Goal: Communication & Community: Participate in discussion

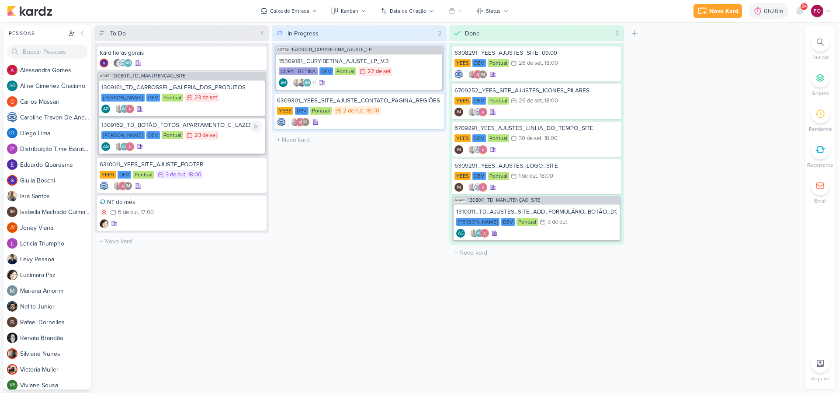
click at [229, 134] on div "[PERSON_NAME] DEV Pontual 23/9 [DATE]" at bounding box center [181, 136] width 161 height 10
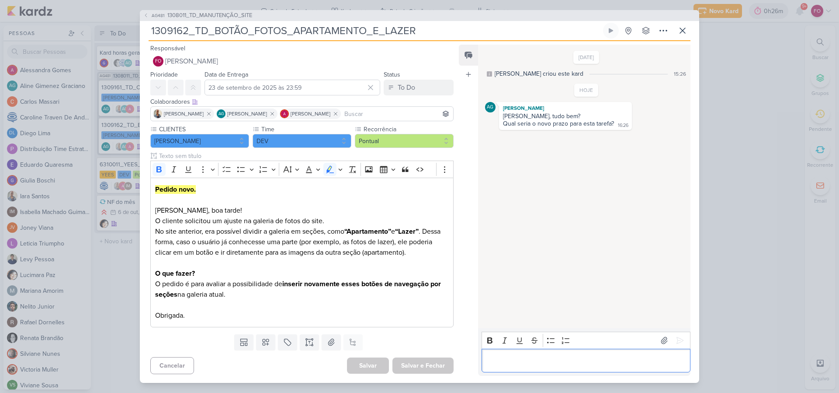
click at [508, 364] on p "Editor editing area: main" at bounding box center [586, 360] width 200 height 10
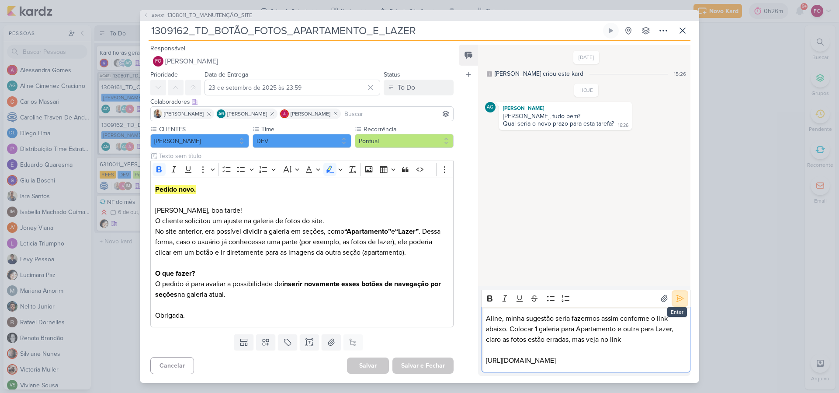
click at [676, 294] on icon at bounding box center [680, 298] width 9 height 9
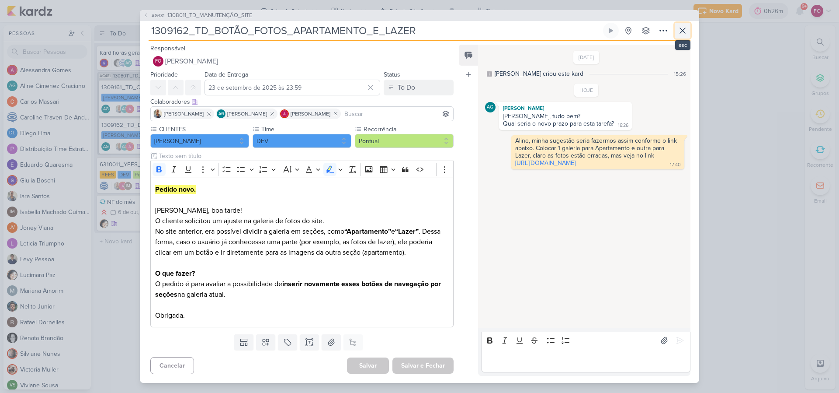
click at [683, 31] on icon at bounding box center [682, 30] width 5 height 5
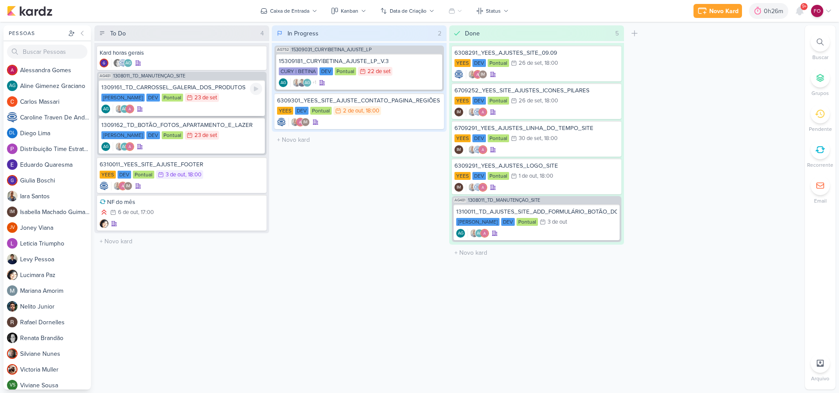
click at [208, 106] on div "AG AG" at bounding box center [181, 108] width 161 height 9
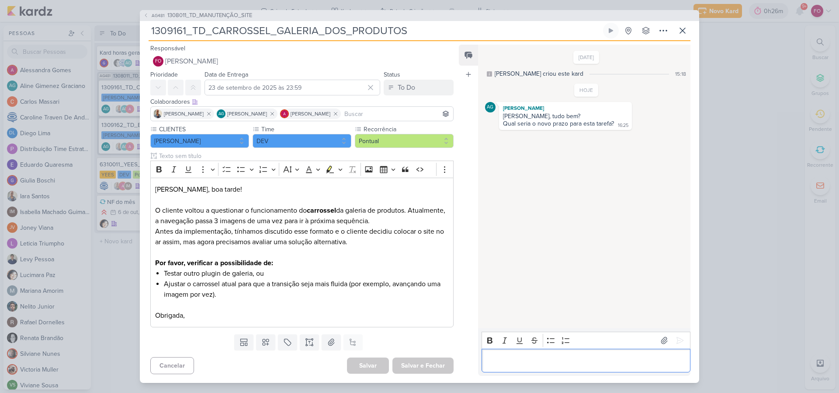
click at [507, 357] on p "Editor editing area: main" at bounding box center [586, 360] width 200 height 10
click at [644, 347] on p "[PERSON_NAME], coloca pra semana que vem, final de semana com a cabeça fria vou…" at bounding box center [586, 355] width 200 height 21
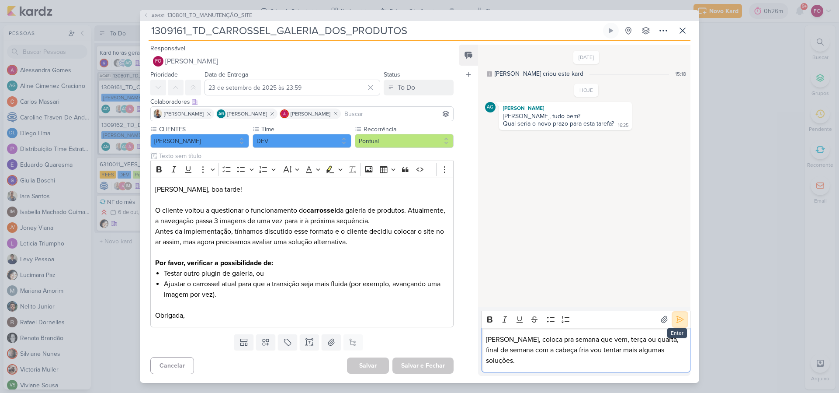
click at [678, 324] on icon at bounding box center [680, 319] width 9 height 9
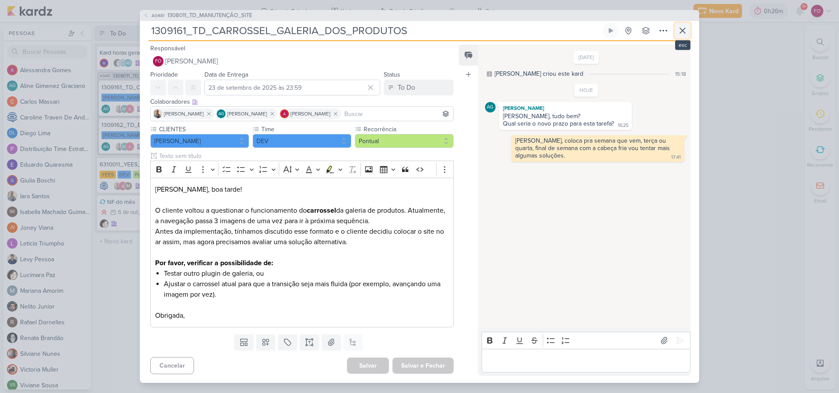
click at [683, 31] on icon at bounding box center [683, 30] width 10 height 10
